Goal: Information Seeking & Learning: Learn about a topic

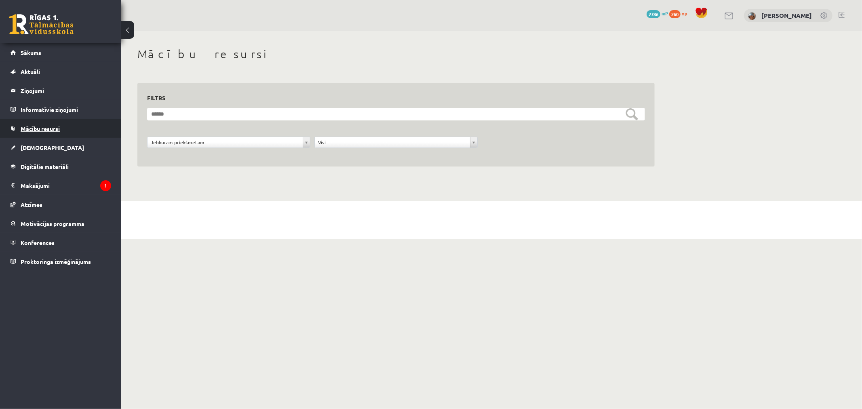
click at [46, 129] on span "Mācību resursi" at bounding box center [40, 128] width 39 height 7
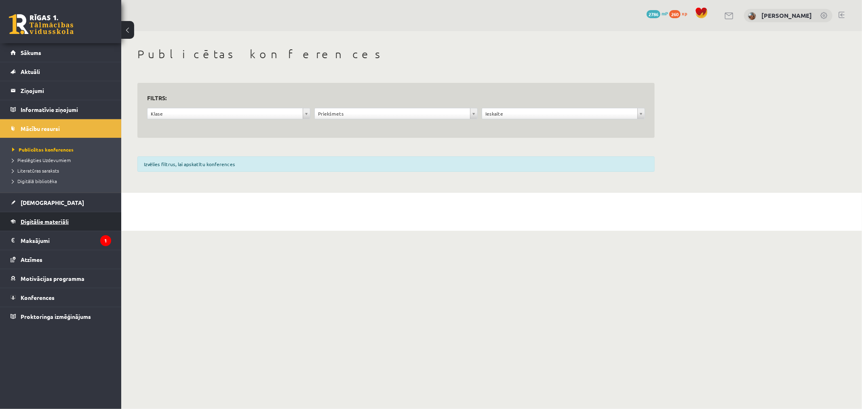
click at [40, 219] on span "Digitālie materiāli" at bounding box center [45, 221] width 48 height 7
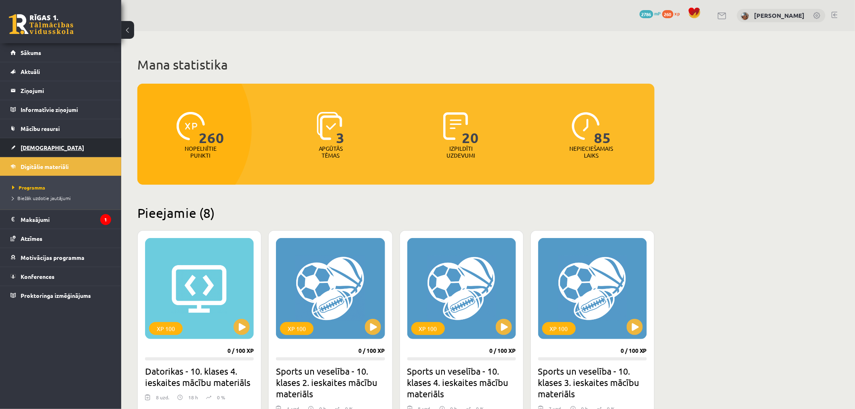
click at [35, 144] on span "[DEMOGRAPHIC_DATA]" at bounding box center [52, 147] width 63 height 7
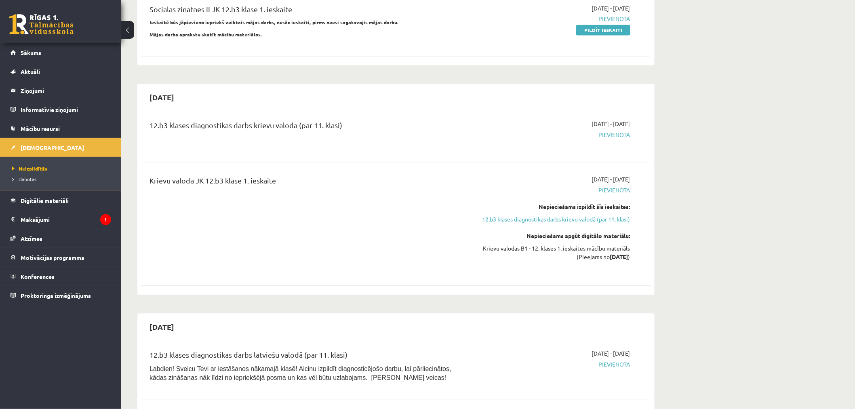
scroll to position [629, 0]
click at [617, 217] on link "12.b3 klases diagnostikas darbs krievu valodā (par 11. klasi)" at bounding box center [554, 221] width 152 height 8
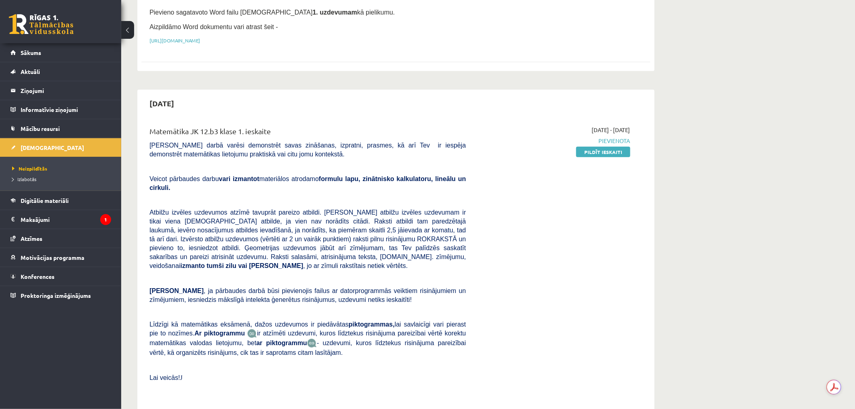
scroll to position [359, 0]
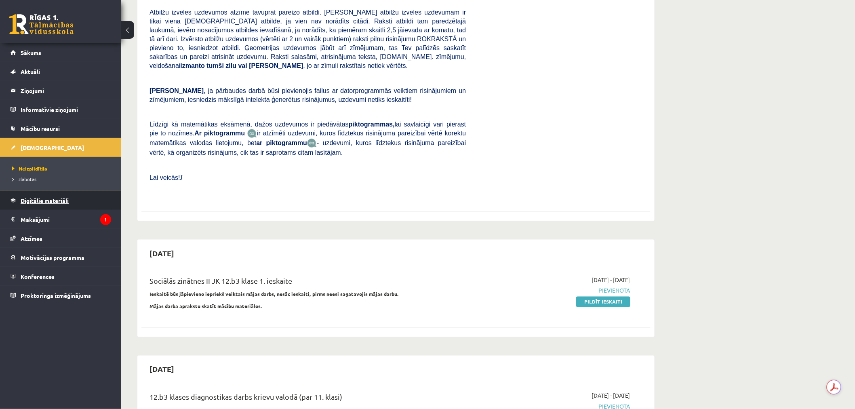
click at [55, 200] on span "Digitālie materiāli" at bounding box center [45, 200] width 48 height 7
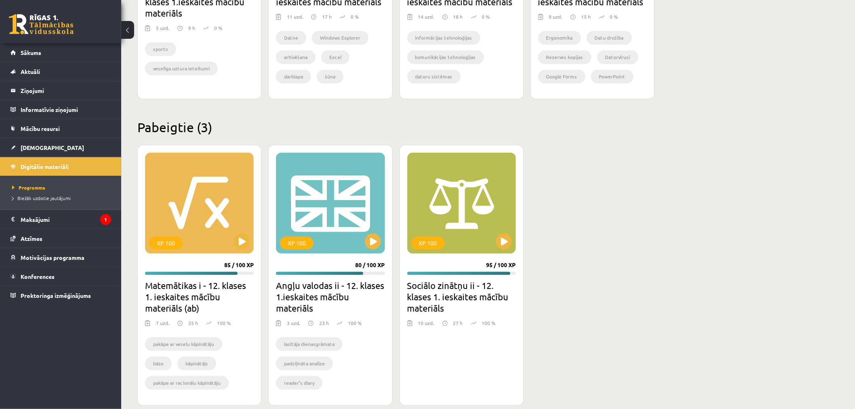
scroll to position [649, 0]
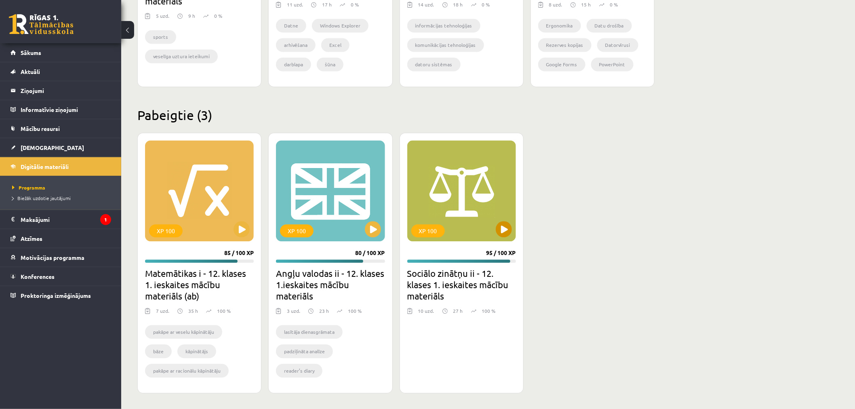
click at [465, 201] on div "XP 100" at bounding box center [461, 190] width 109 height 101
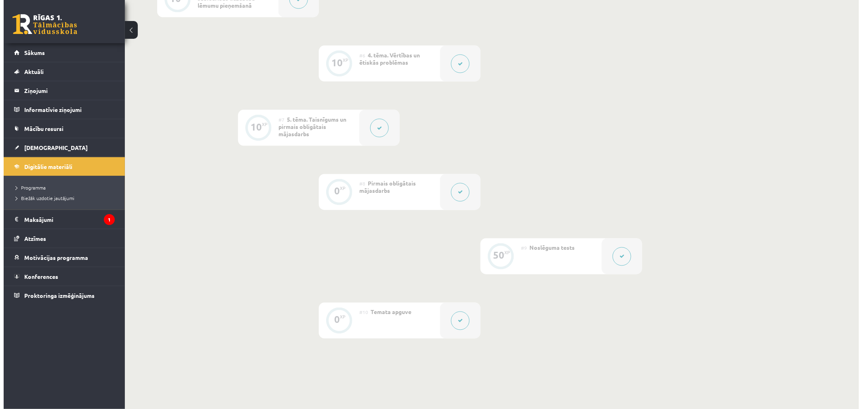
scroll to position [494, 0]
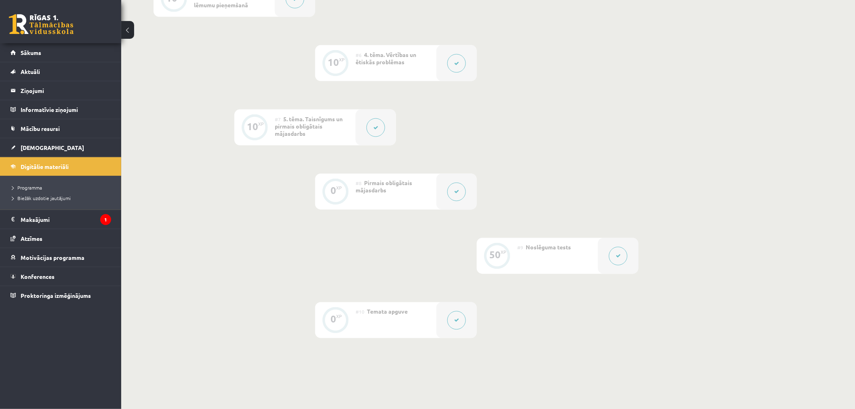
click at [436, 190] on div "#8 Pirmais obligātais mājasdarbs" at bounding box center [396, 192] width 81 height 36
click at [461, 191] on button at bounding box center [456, 192] width 19 height 19
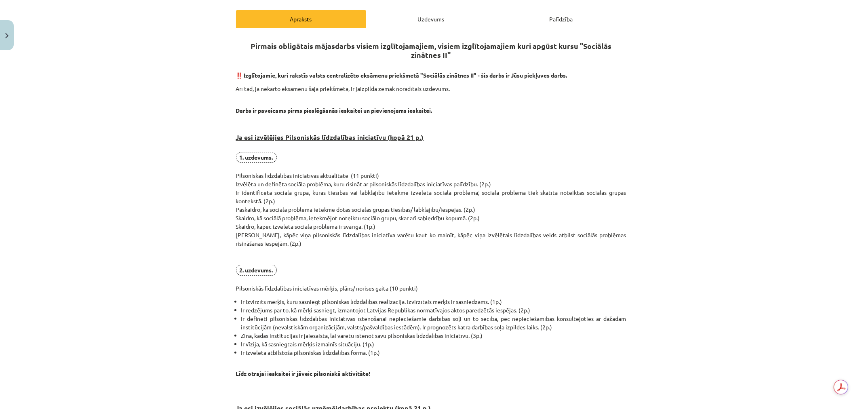
scroll to position [135, 0]
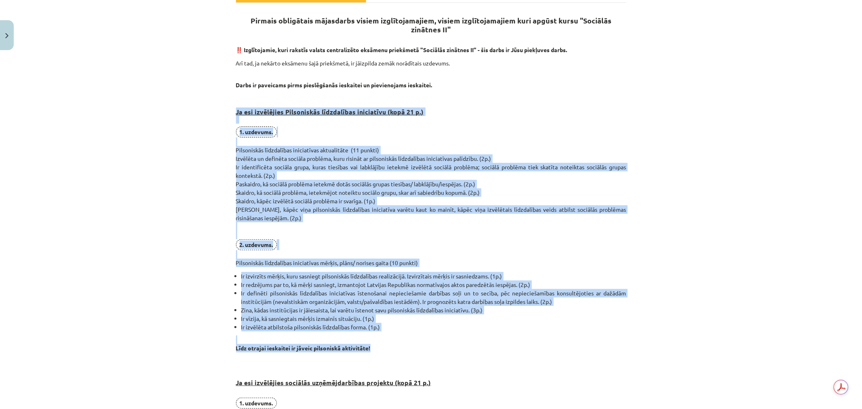
drag, startPoint x: 233, startPoint y: 110, endPoint x: 386, endPoint y: 344, distance: 280.3
click at [386, 344] on div "0 XP Saņemsi Sarežģīts 612 pilda Apraksts Uzdevums Palīdzība Pirmais obligātais…" at bounding box center [431, 356] width 400 height 875
copy div "Lo ips dolorsitam Consectetur adipiscinge seddoeiusm (temp 02 i.) 5. utlabore. …"
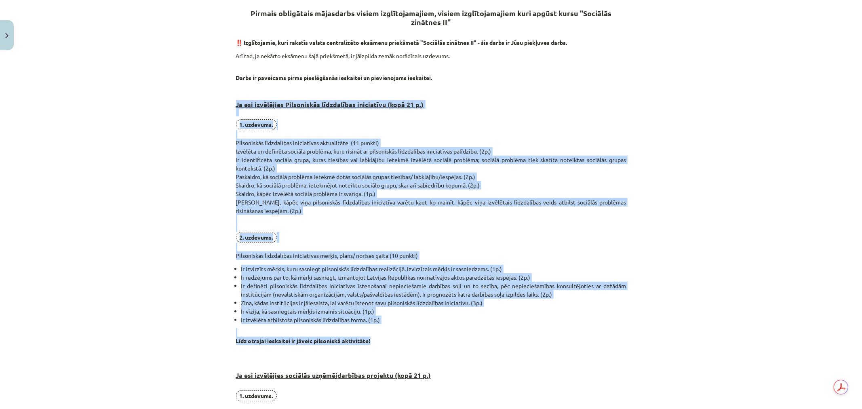
scroll to position [0, 0]
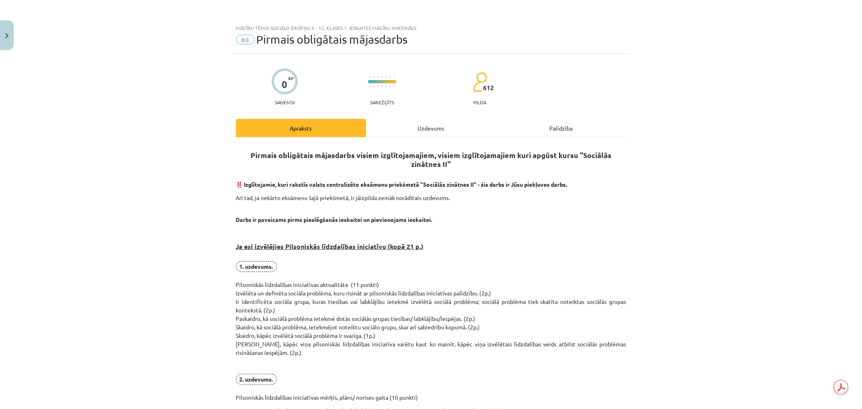
click at [99, 241] on div "Mācību tēma: Sociālo zinātņu ii - 12. klases 1. ieskaites mācību materiāls #8 P…" at bounding box center [431, 204] width 862 height 409
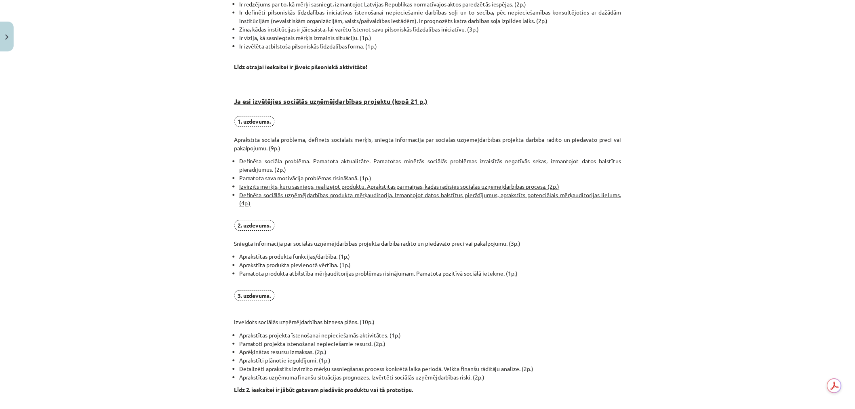
scroll to position [539, 0]
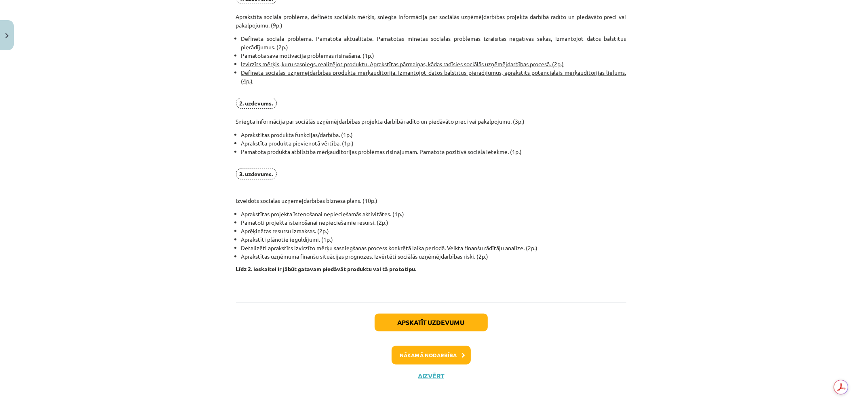
click at [430, 379] on div "Apskatīt uzdevumu Nākamā nodarbība Aizvērt" at bounding box center [431, 343] width 391 height 82
click at [430, 376] on button "Aizvērt" at bounding box center [431, 376] width 31 height 8
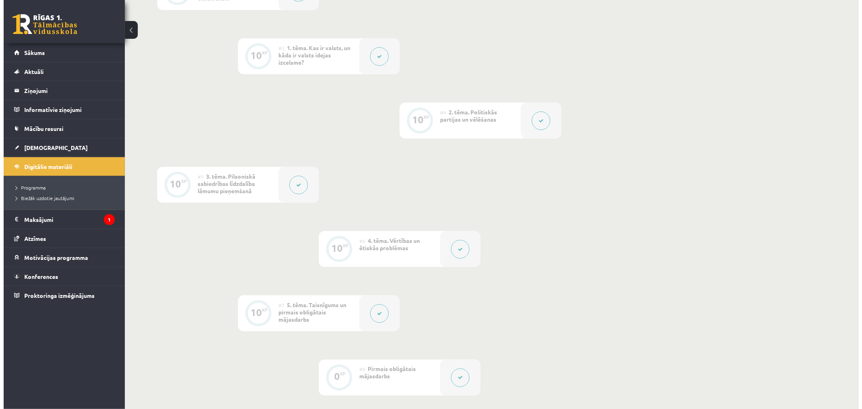
scroll to position [269, 0]
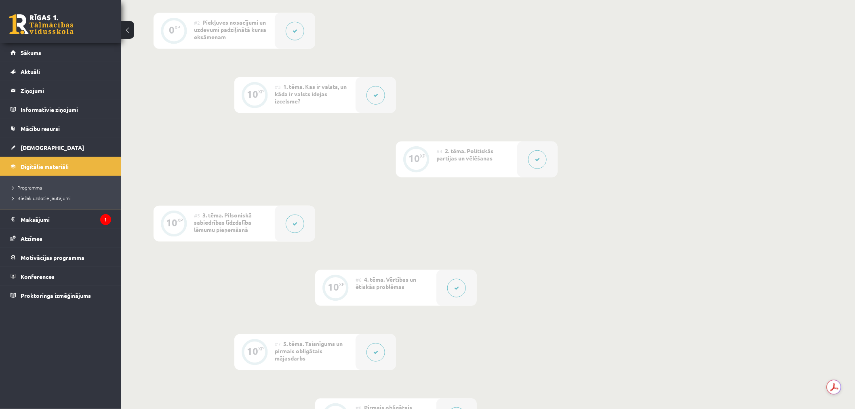
click at [383, 349] on button at bounding box center [376, 352] width 19 height 19
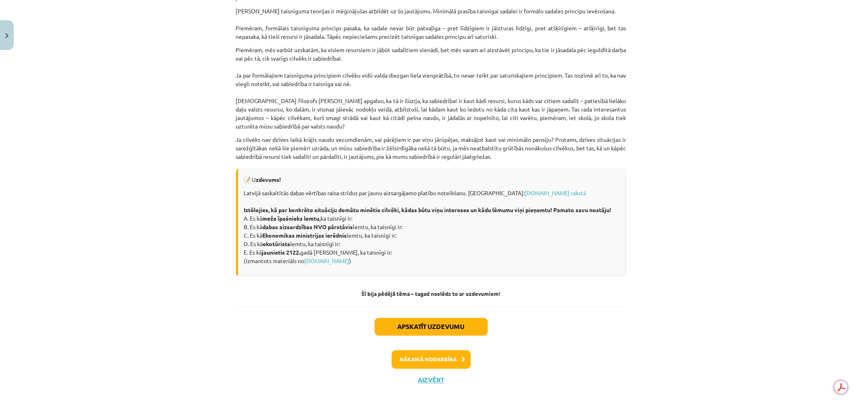
scroll to position [1027, 0]
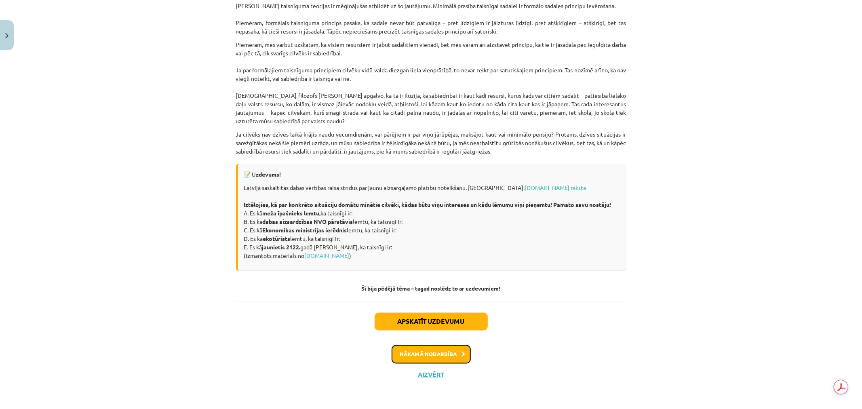
click at [427, 349] on button "Nākamā nodarbība" at bounding box center [431, 354] width 79 height 19
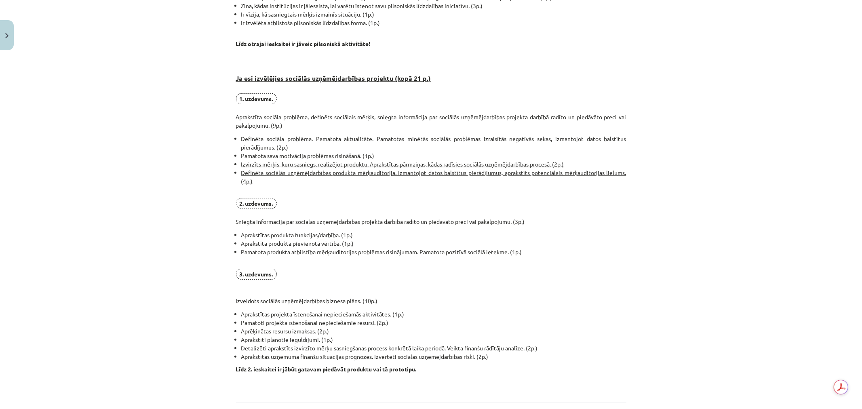
scroll to position [539, 0]
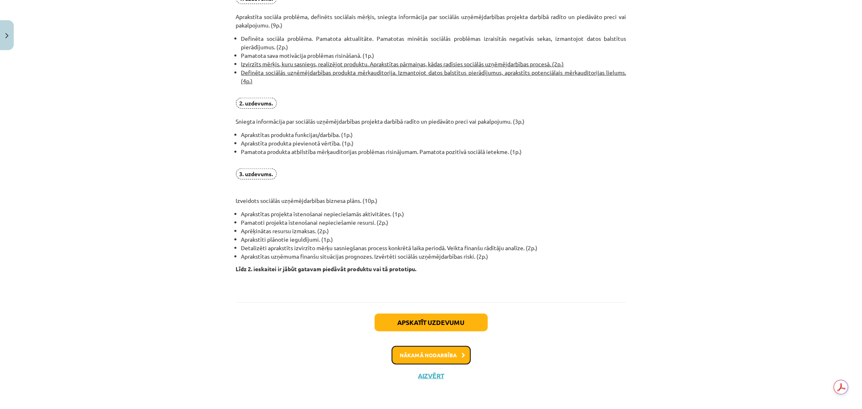
click at [447, 356] on button "Nākamā nodarbība" at bounding box center [431, 355] width 79 height 19
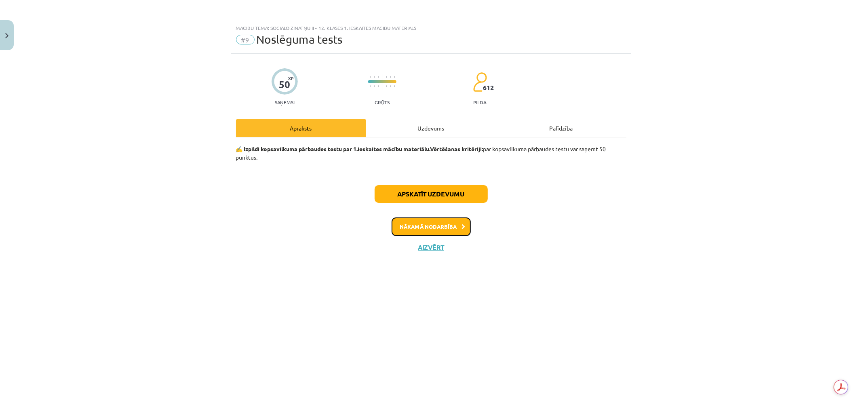
scroll to position [0, 0]
click at [450, 229] on button "Nākamā nodarbība" at bounding box center [431, 226] width 79 height 19
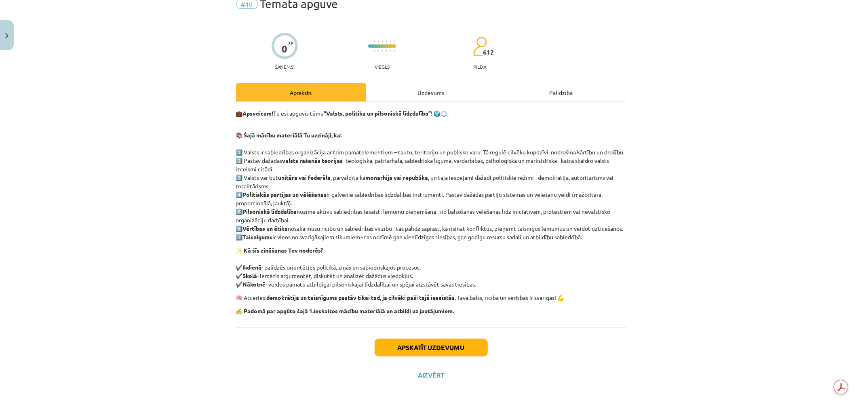
scroll to position [53, 0]
click at [426, 374] on button "Aizvērt" at bounding box center [431, 375] width 31 height 8
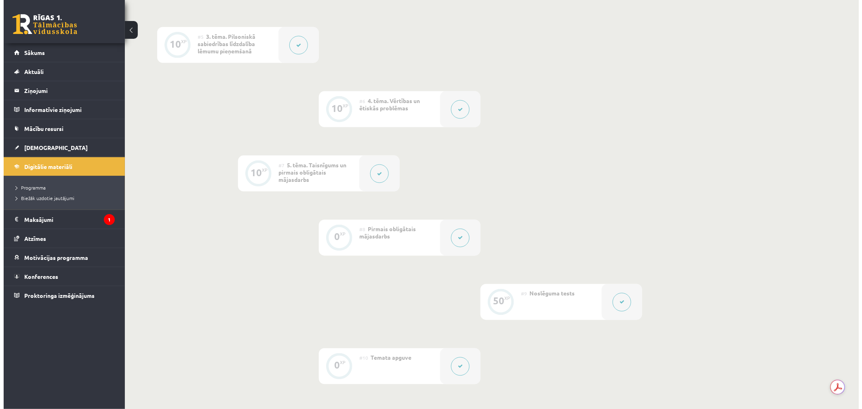
scroll to position [449, 0]
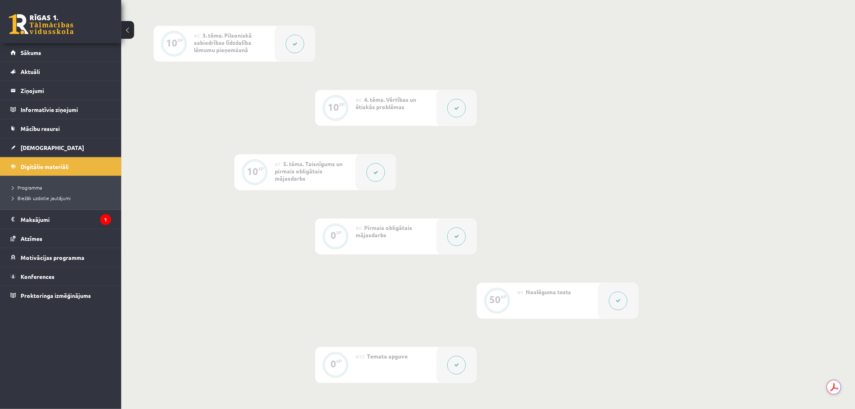
click at [400, 247] on div "#8 Pirmais obligātais mājasdarbs" at bounding box center [396, 237] width 81 height 36
click at [455, 233] on button at bounding box center [456, 237] width 19 height 19
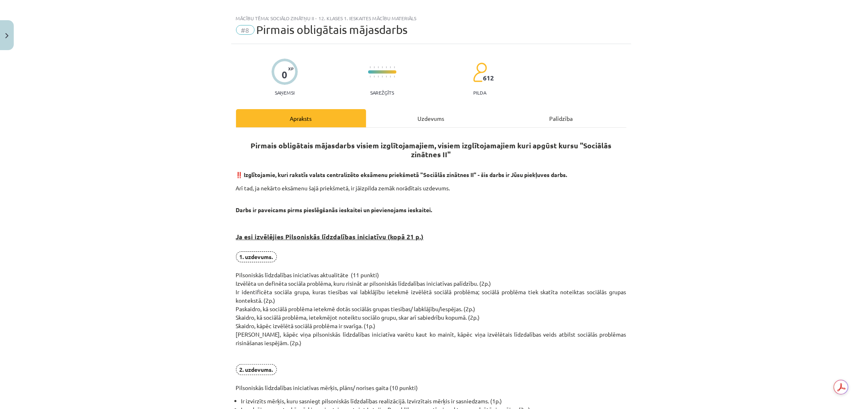
scroll to position [0, 0]
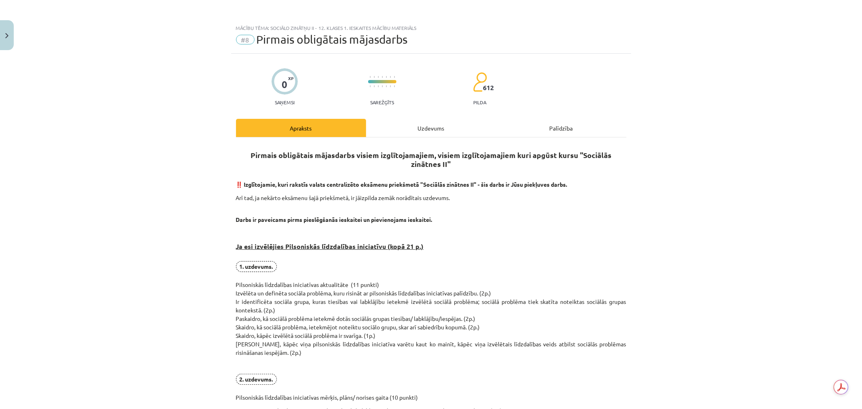
click at [731, 197] on div "Mācību tēma: Sociālo zinātņu ii - 12. klases 1. ieskaites mācību materiāls #8 P…" at bounding box center [431, 204] width 862 height 409
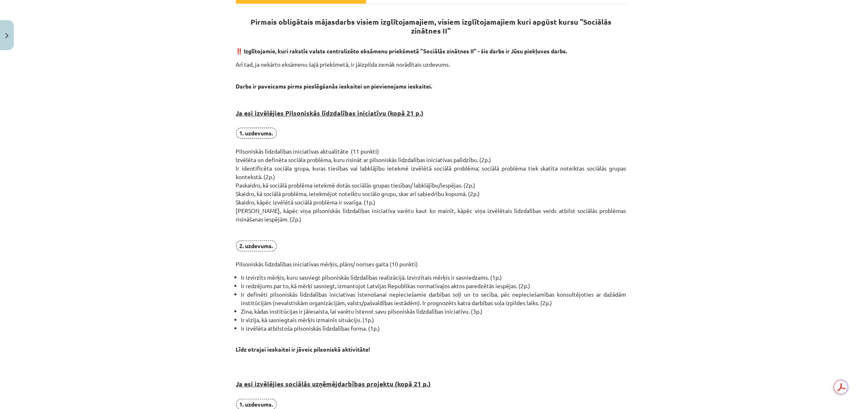
scroll to position [135, 0]
click at [616, 292] on li "Ir definēti pilsoniskās līdzdalības iniciatīvas īstenošanai nepieciešamie darbī…" at bounding box center [433, 297] width 385 height 17
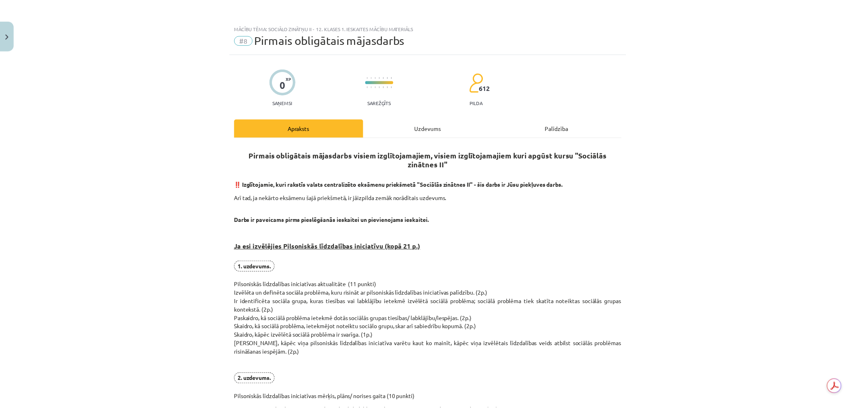
scroll to position [0, 0]
click at [6, 39] on button "Close" at bounding box center [7, 35] width 14 height 30
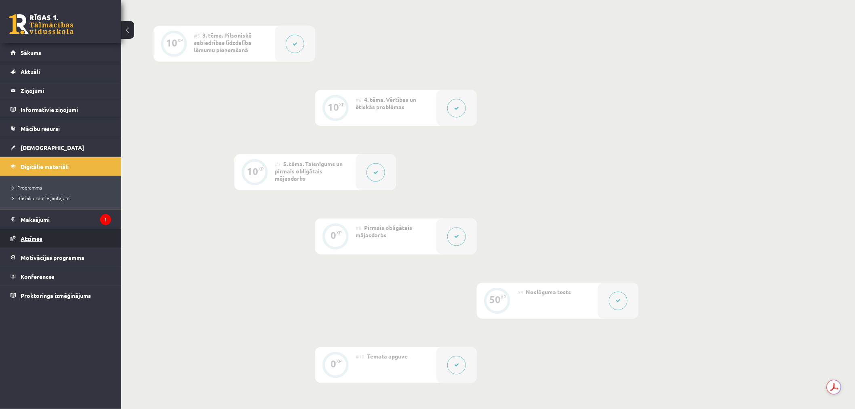
click at [34, 239] on span "Atzīmes" at bounding box center [32, 238] width 22 height 7
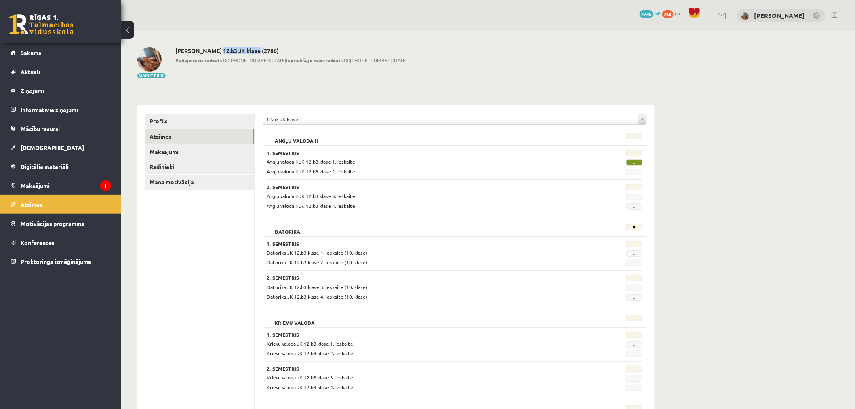
drag, startPoint x: 255, startPoint y: 52, endPoint x: 219, endPoint y: 51, distance: 36.4
click at [219, 51] on h2 "[PERSON_NAME] 12.b3 JK klase (2786)" at bounding box center [291, 50] width 232 height 7
copy h2 "12.b3 JK klase"
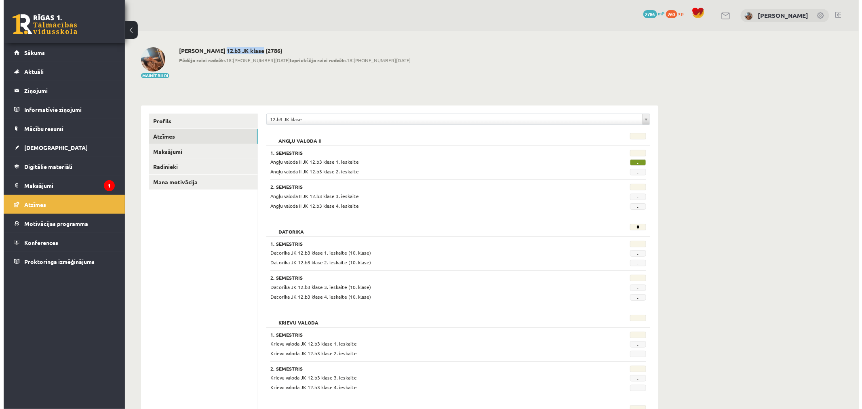
scroll to position [449, 0]
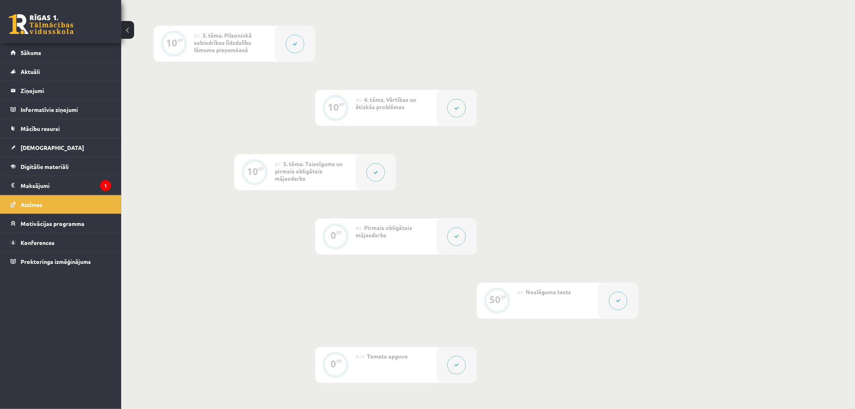
click at [454, 236] on button at bounding box center [456, 237] width 19 height 19
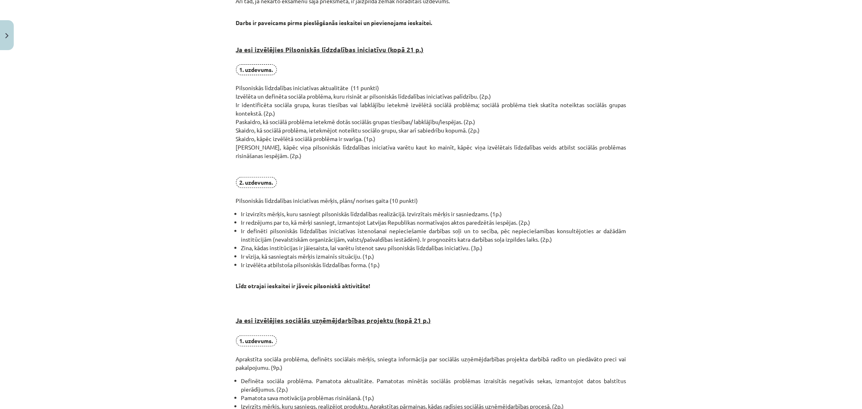
scroll to position [180, 0]
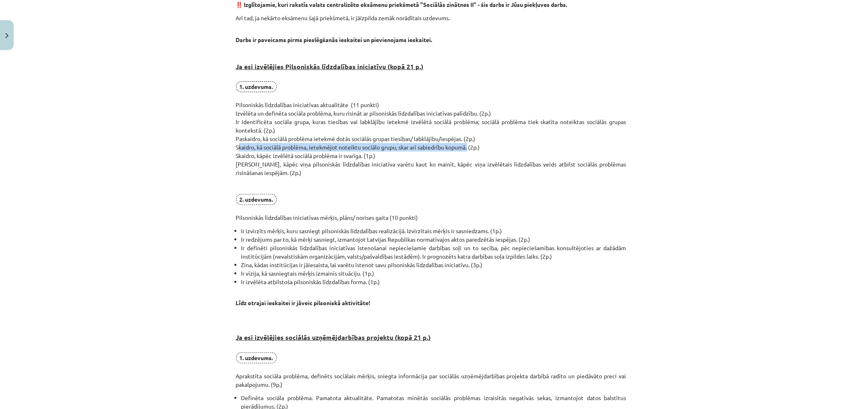
drag, startPoint x: 231, startPoint y: 147, endPoint x: 466, endPoint y: 150, distance: 234.9
click at [466, 150] on div "0 XP Saņemsi Sarežģīts 612 pilda Apraksts Uzdevums Palīdzība Pirmais obligātais…" at bounding box center [431, 311] width 400 height 875
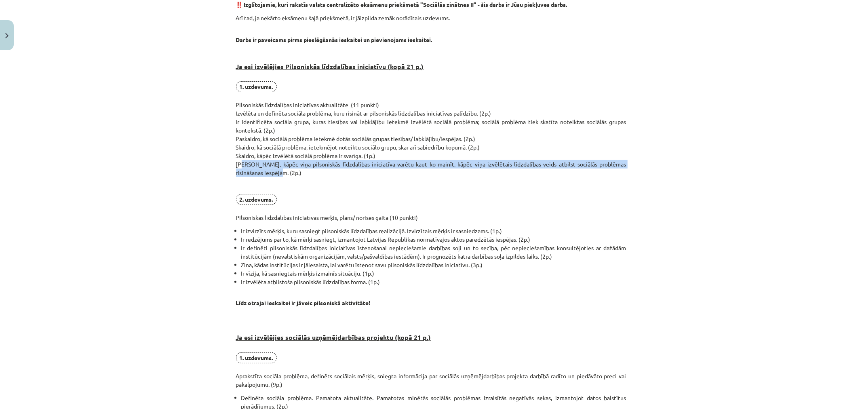
drag, startPoint x: 237, startPoint y: 163, endPoint x: 262, endPoint y: 168, distance: 25.3
click at [262, 168] on p "1. uzdevums. Pilsoniskās līdzdalības iniciatīvas aktualitāte (11 punkti) Izvēlē…" at bounding box center [431, 151] width 391 height 141
drag, startPoint x: 285, startPoint y: 173, endPoint x: 253, endPoint y: 180, distance: 32.4
click at [284, 173] on p "1. uzdevums. Pilsoniskās līdzdalības iniciatīvas aktualitāte (11 punkti) Izvēlē…" at bounding box center [431, 151] width 391 height 141
drag, startPoint x: 258, startPoint y: 173, endPoint x: 229, endPoint y: 166, distance: 29.0
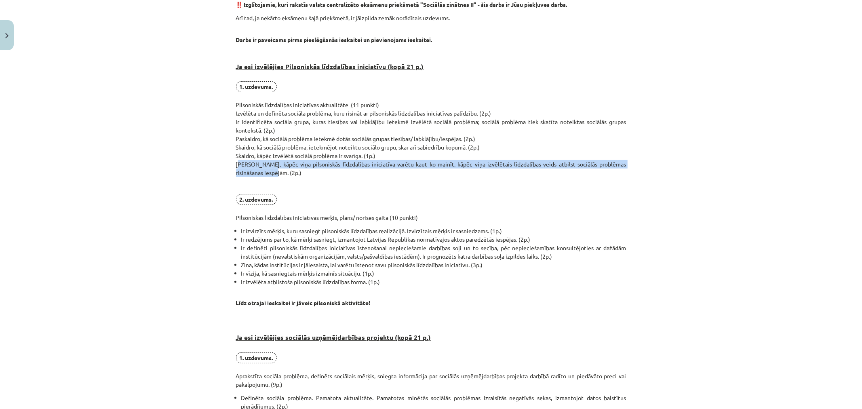
click at [231, 166] on div "0 XP Saņemsi Sarežģīts 612 pilda Apraksts Uzdevums Palīdzība Pirmais obligātais…" at bounding box center [431, 311] width 400 height 875
copy p "[PERSON_NAME], kāpēc viņa pilsoniskās līdzdalības iniciatīva varētu kaut ko mai…"
